Goal: Information Seeking & Learning: Learn about a topic

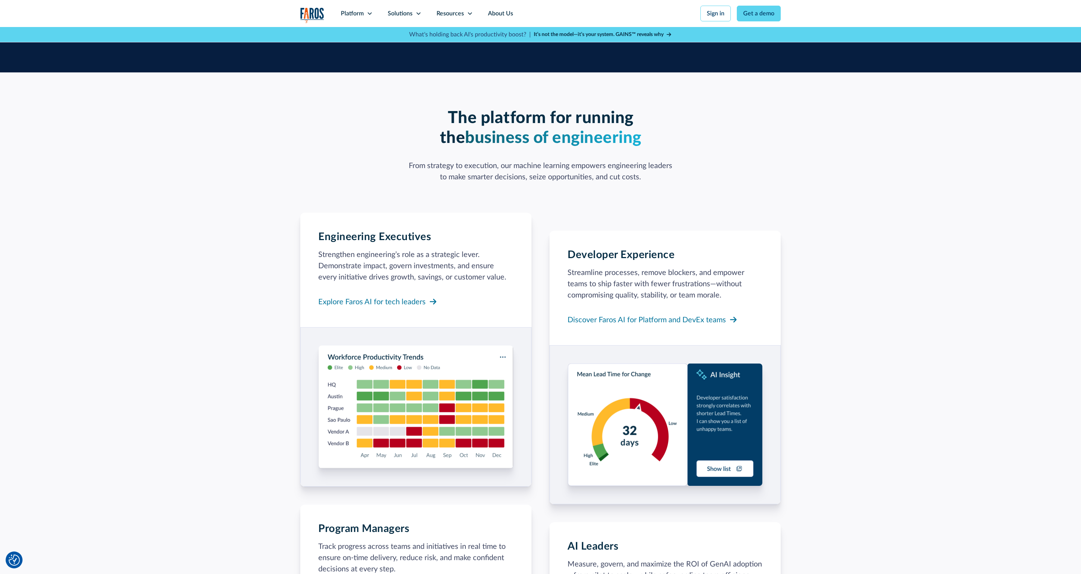
scroll to position [466, 0]
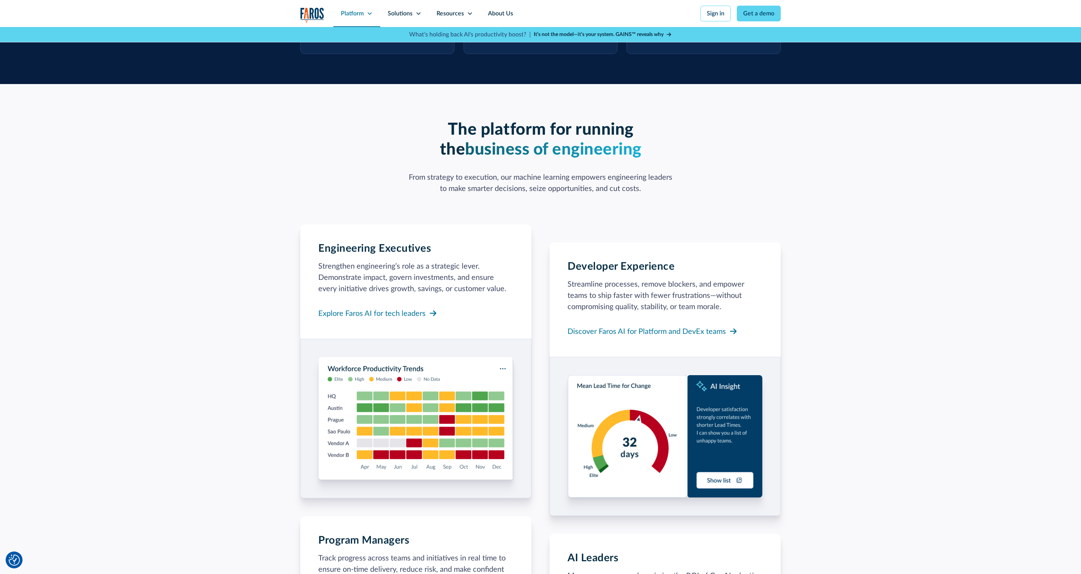
click at [362, 17] on div "Platform" at bounding box center [352, 13] width 23 height 9
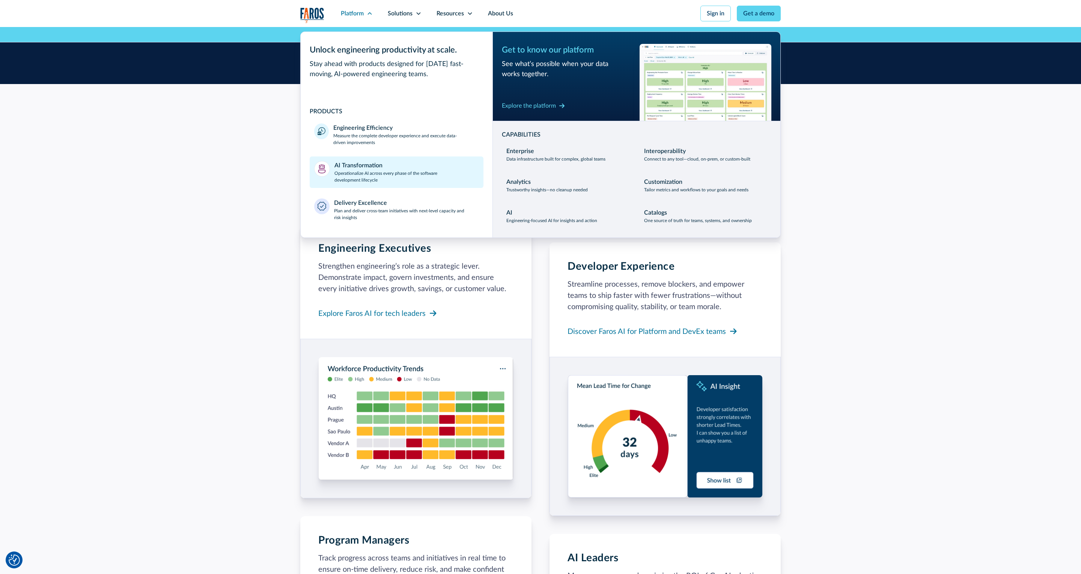
click at [359, 179] on p "Operationalize AI across every phase of the software development lifecycle" at bounding box center [406, 177] width 145 height 14
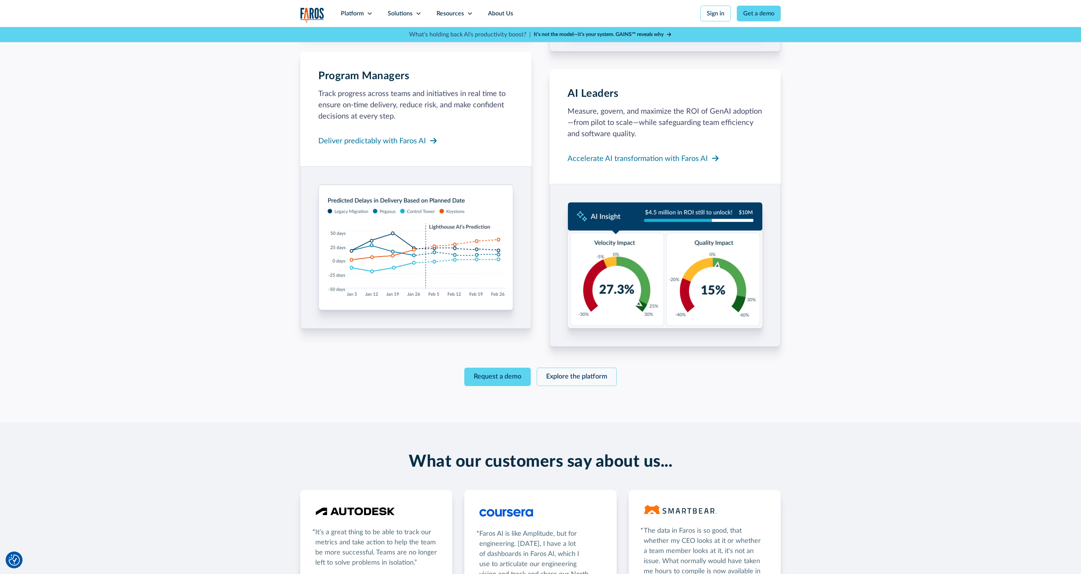
scroll to position [789, 0]
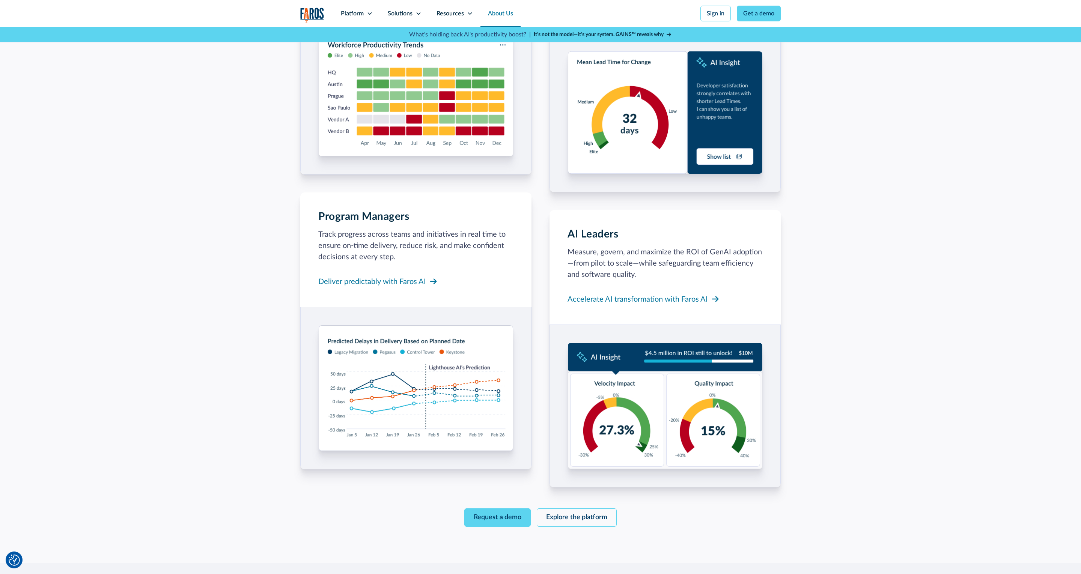
click at [501, 18] on link "About Us" at bounding box center [500, 13] width 40 height 27
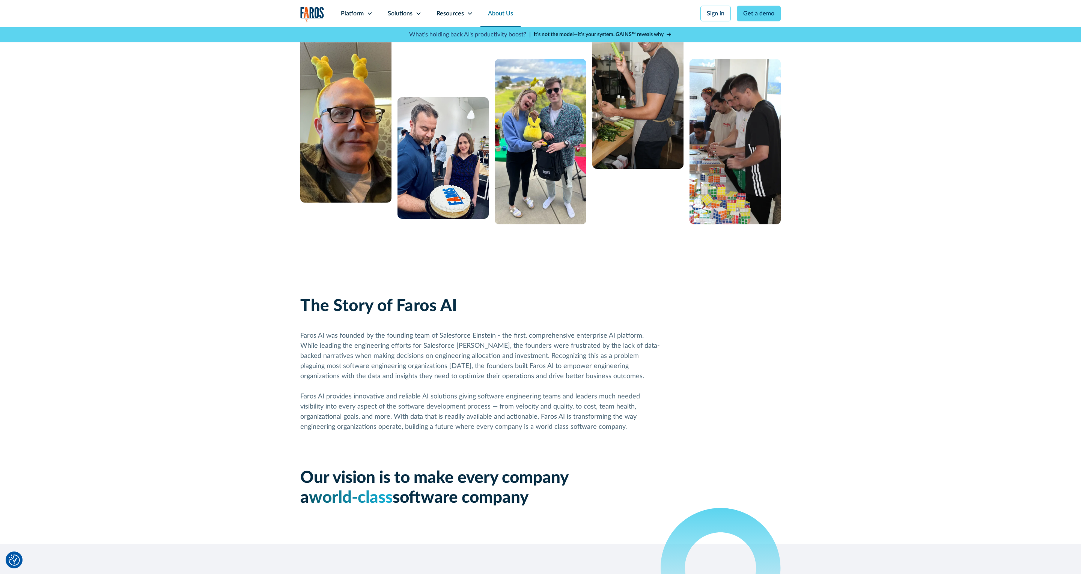
scroll to position [128, 0]
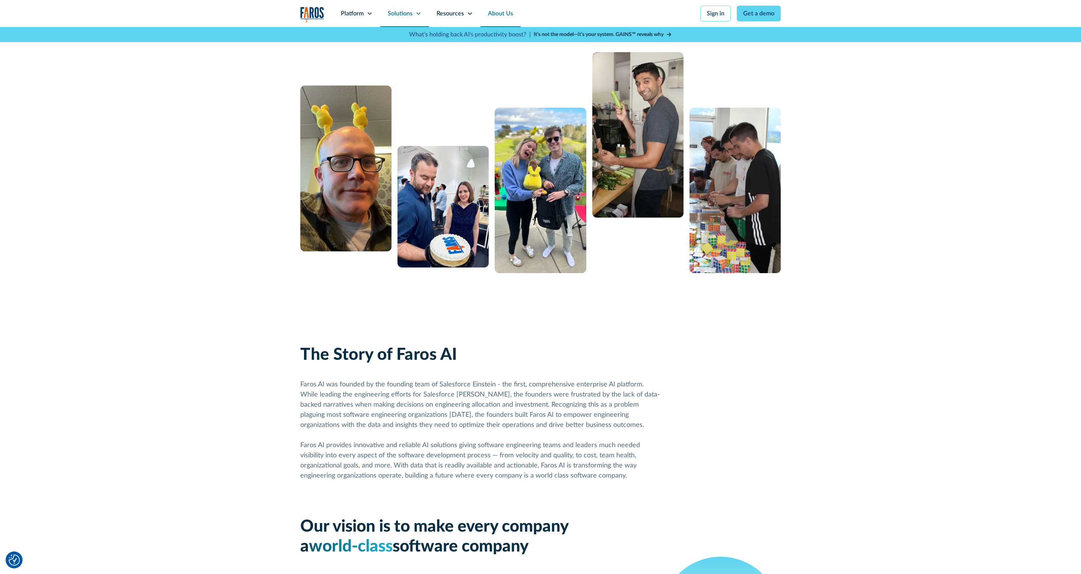
click at [420, 14] on icon at bounding box center [418, 14] width 6 height 6
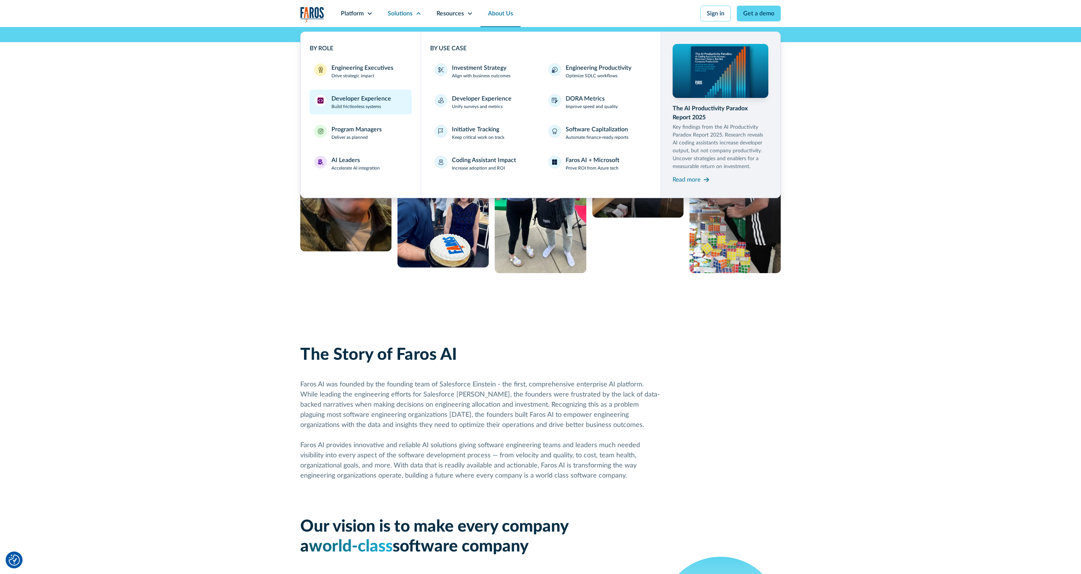
click at [374, 98] on div "Developer Experience" at bounding box center [361, 98] width 60 height 9
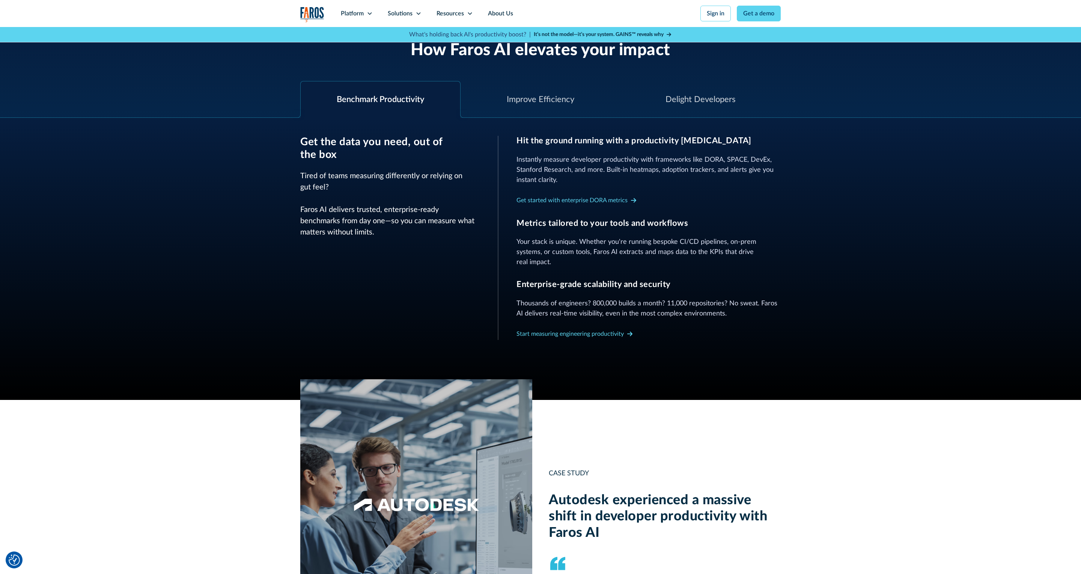
scroll to position [287, 0]
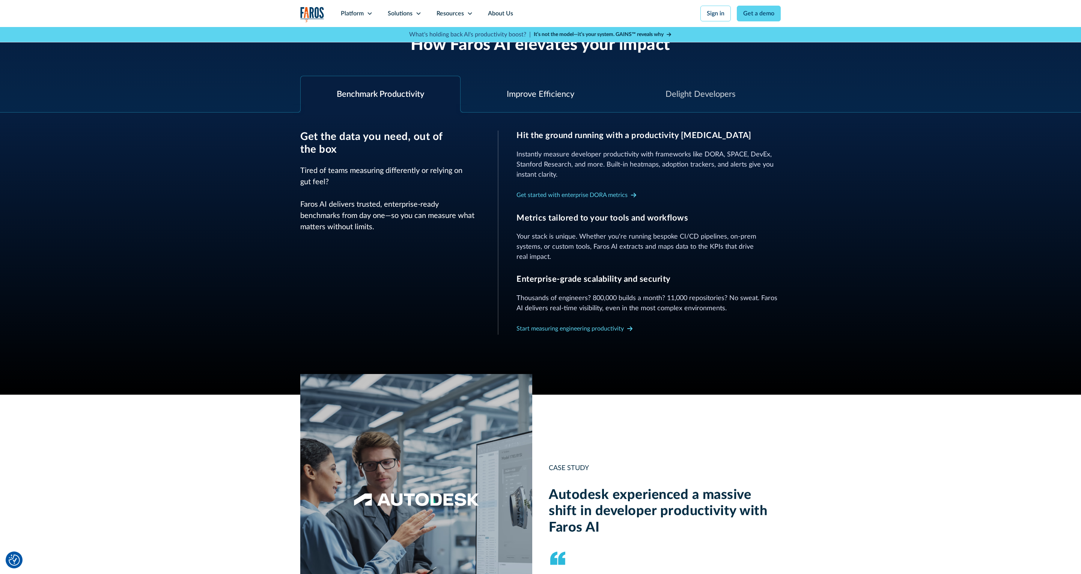
click at [521, 97] on div "Improve Efficiency" at bounding box center [541, 94] width 68 height 12
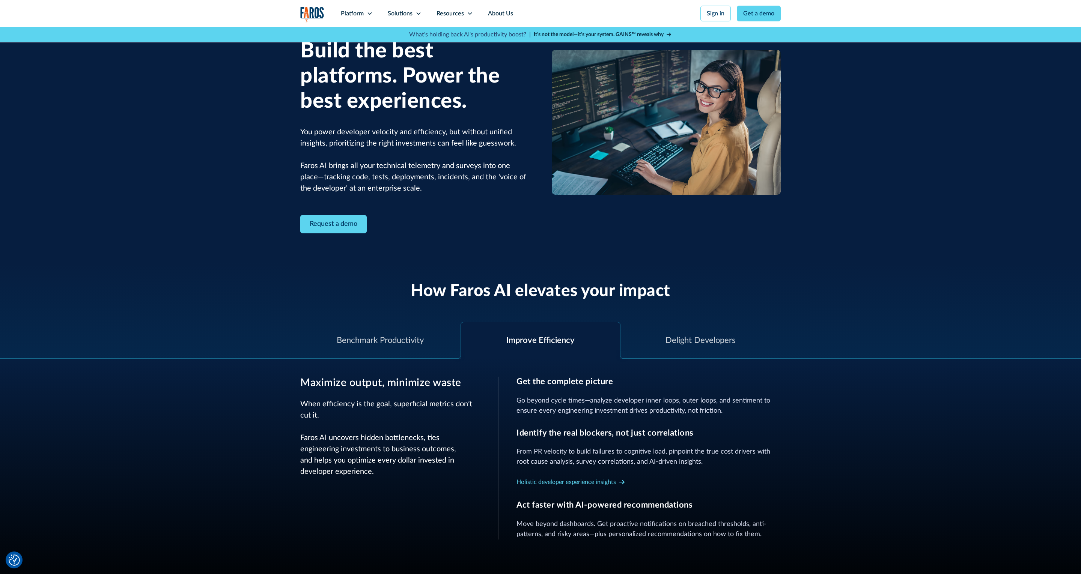
scroll to position [43, 0]
